Goal: Transaction & Acquisition: Purchase product/service

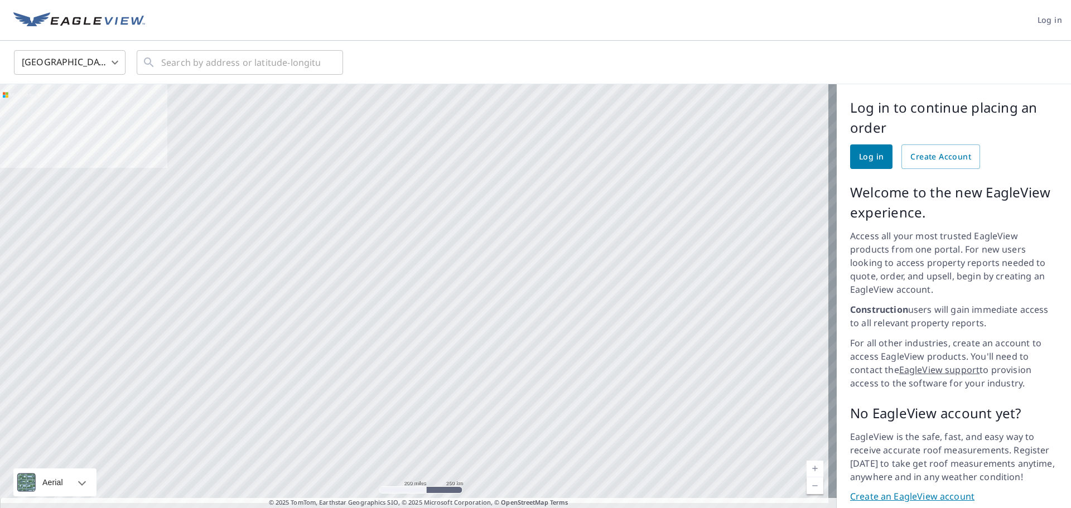
click at [859, 155] on span "Log in" at bounding box center [871, 157] width 25 height 14
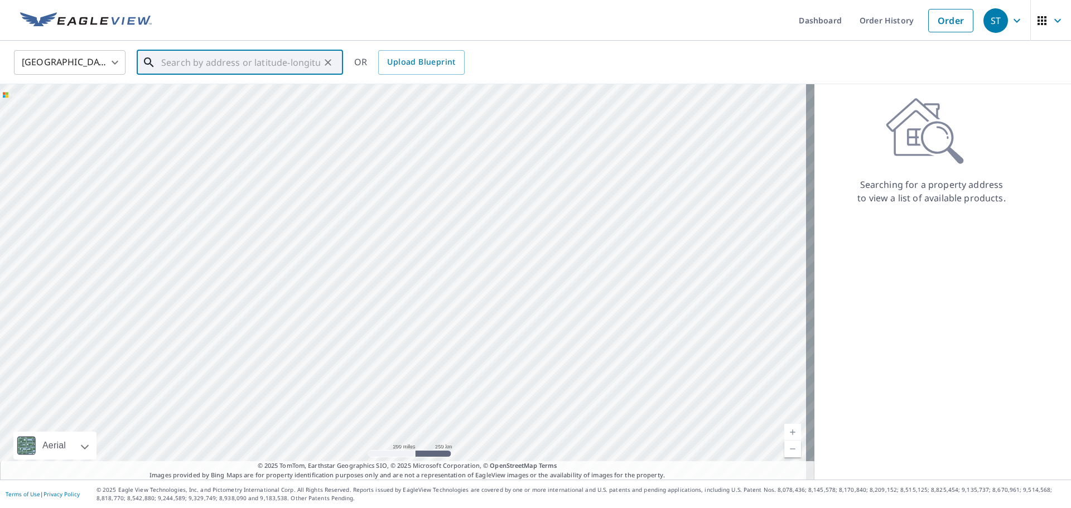
click at [168, 65] on input "text" at bounding box center [240, 62] width 159 height 31
paste input "2735 Little Wall Lake Dr."
click at [174, 96] on span "2735 Little Wall Lake Dr" at bounding box center [246, 94] width 175 height 13
type input "2735 Little Wall Lake Dr Jewell, IA 50130"
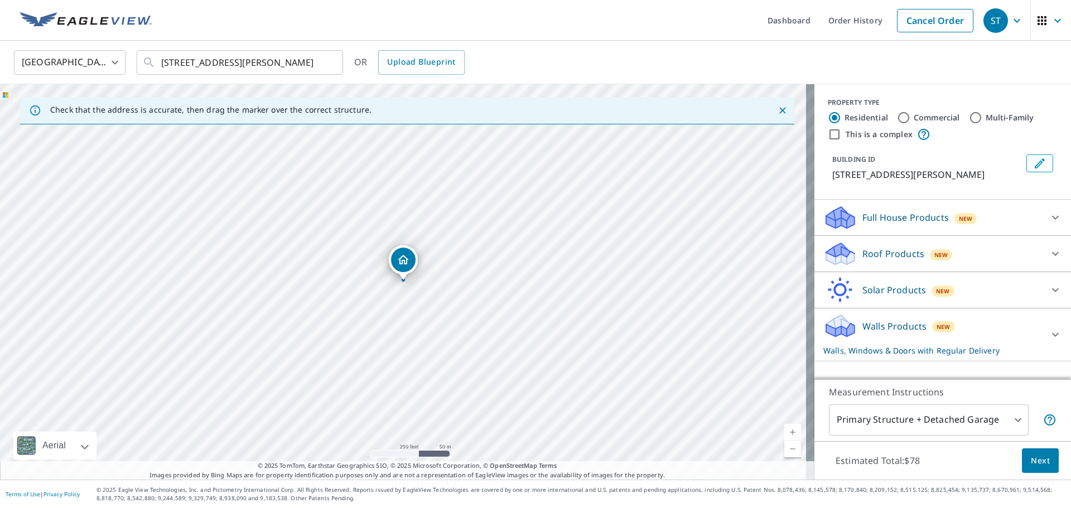
click at [889, 253] on p "Roof Products" at bounding box center [893, 253] width 62 height 13
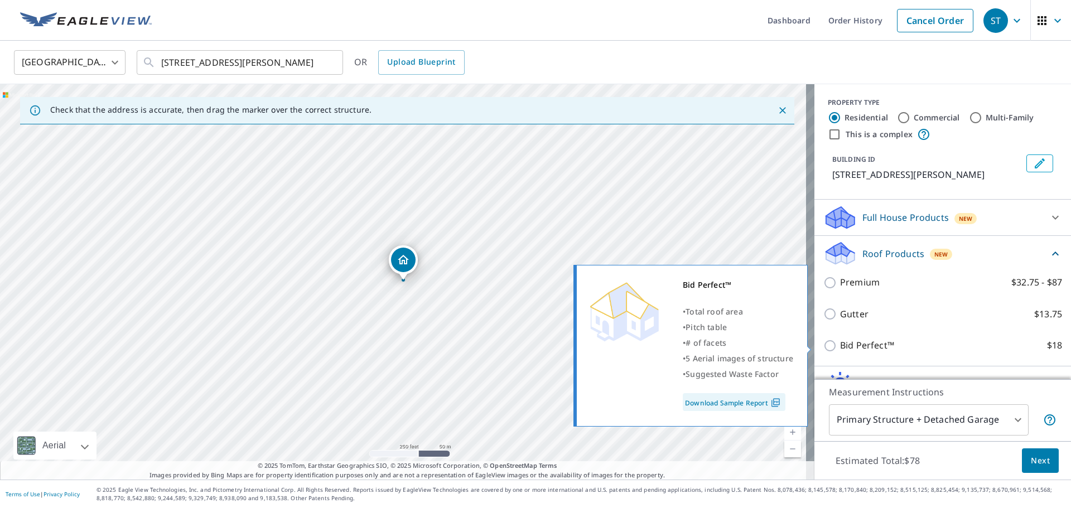
click at [823, 345] on input "Bid Perfect™ $18" at bounding box center [831, 345] width 17 height 13
checkbox input "true"
checkbox input "false"
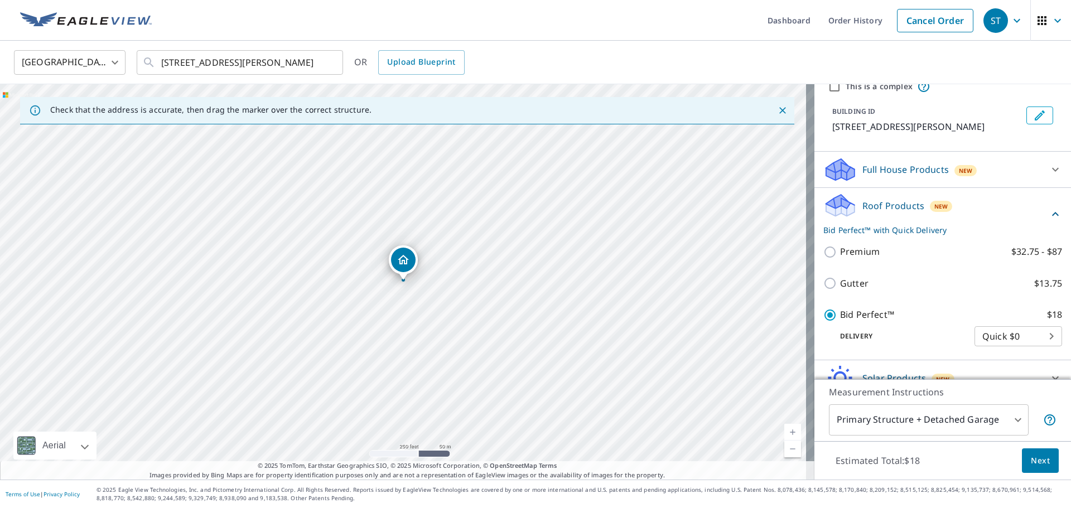
scroll to position [102, 0]
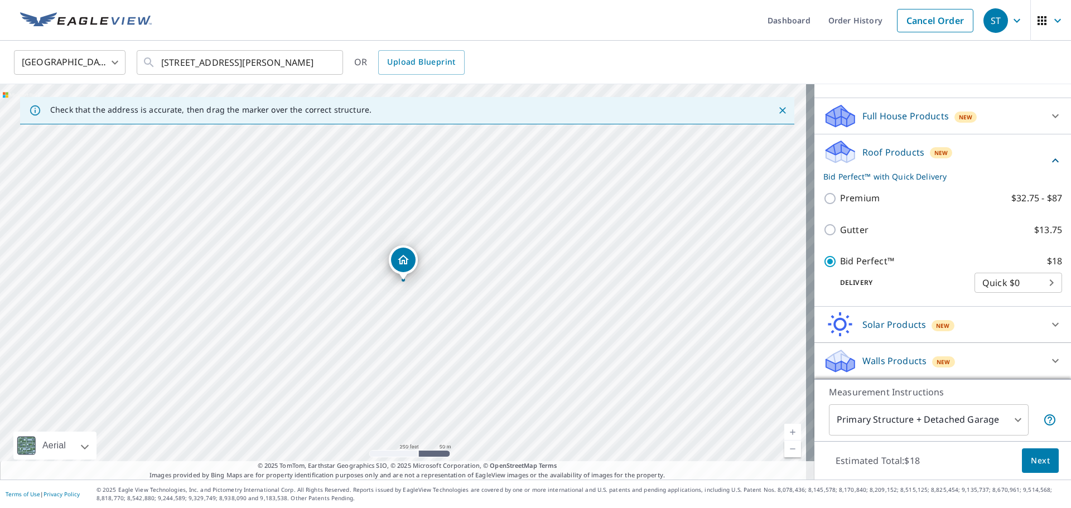
click at [1031, 458] on span "Next" at bounding box center [1040, 461] width 19 height 14
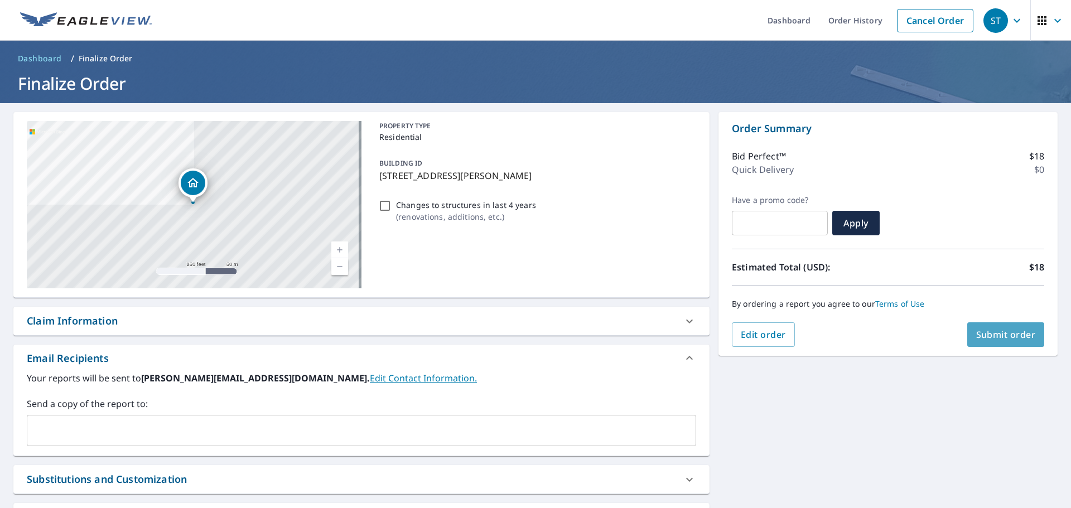
click at [987, 331] on span "Submit order" at bounding box center [1006, 335] width 60 height 12
